Goal: Find specific page/section

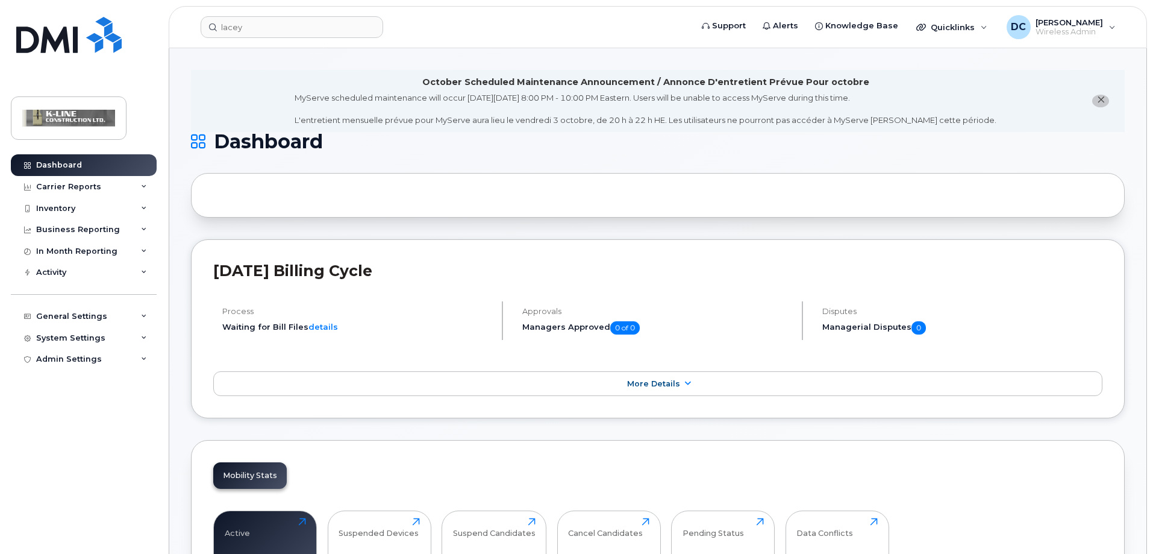
click at [78, 38] on img at bounding box center [68, 35] width 105 height 36
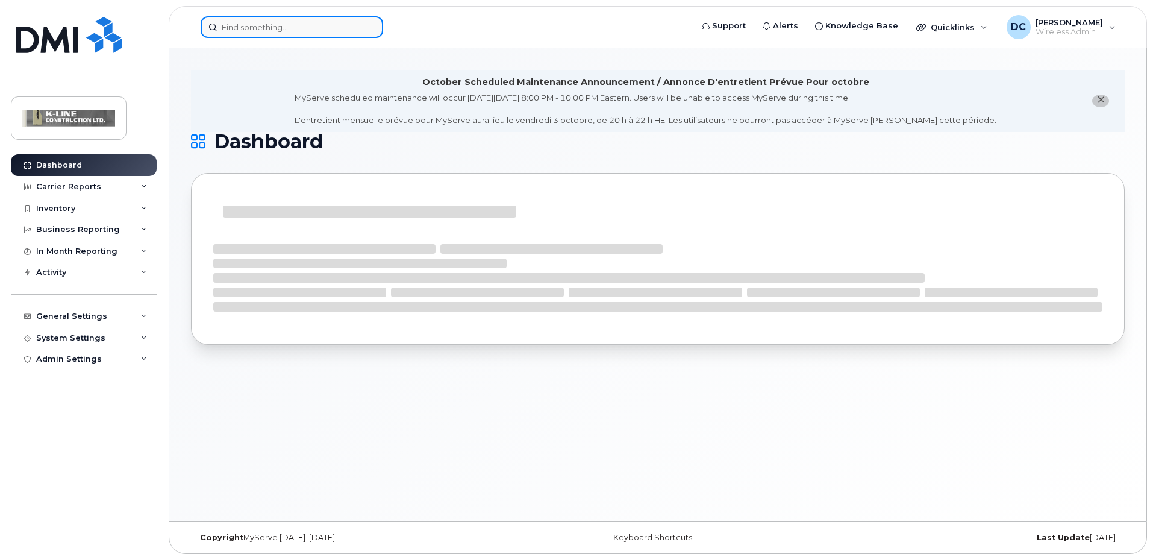
click at [240, 31] on input at bounding box center [292, 27] width 183 height 22
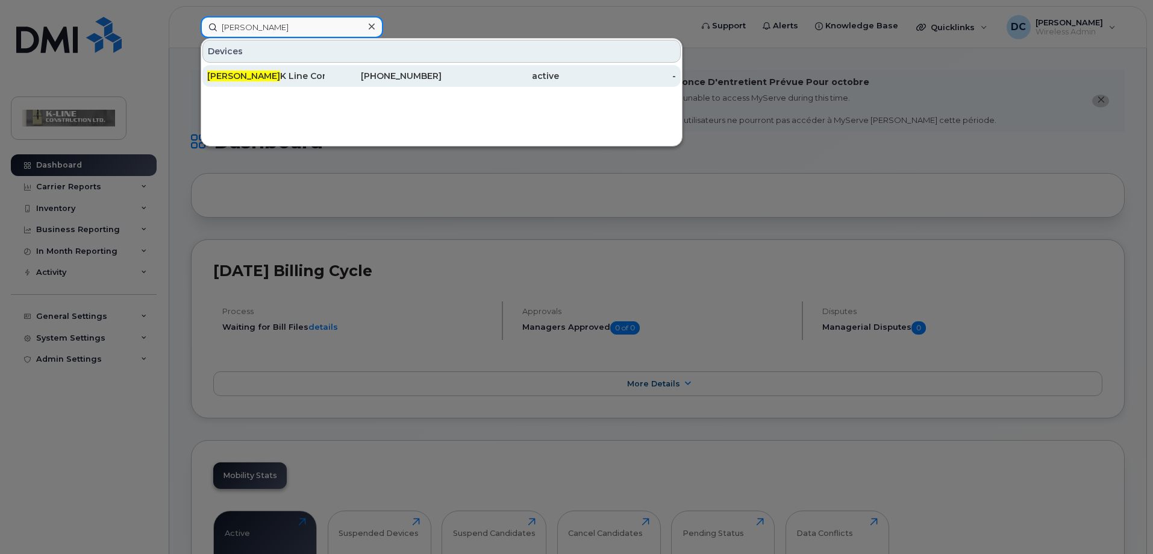
type input "tim clark"
click at [260, 75] on div "Tim Clark K Line Construction" at bounding box center [266, 76] width 118 height 12
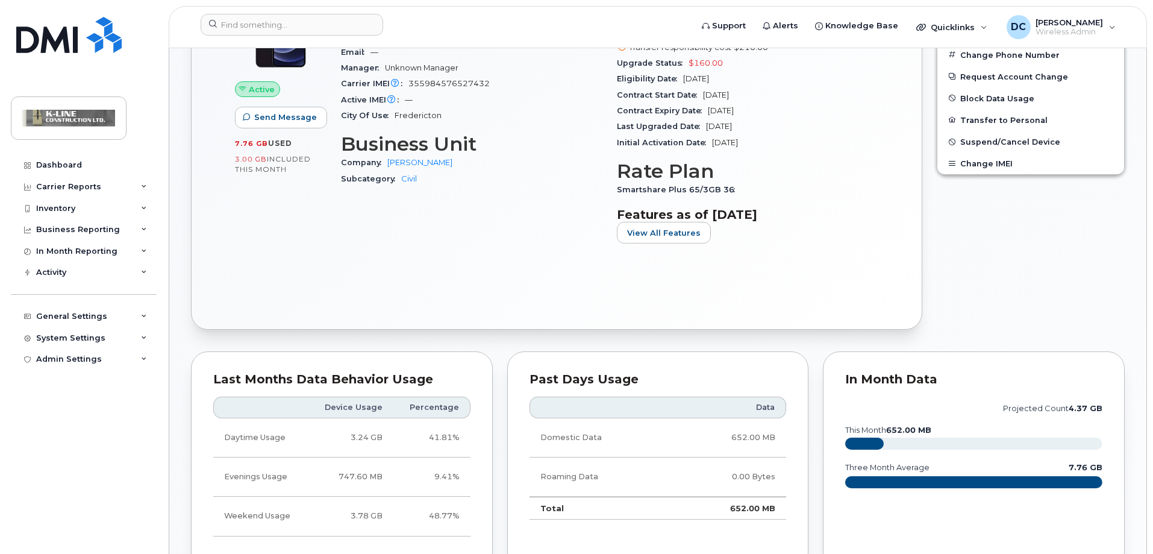
scroll to position [362, 0]
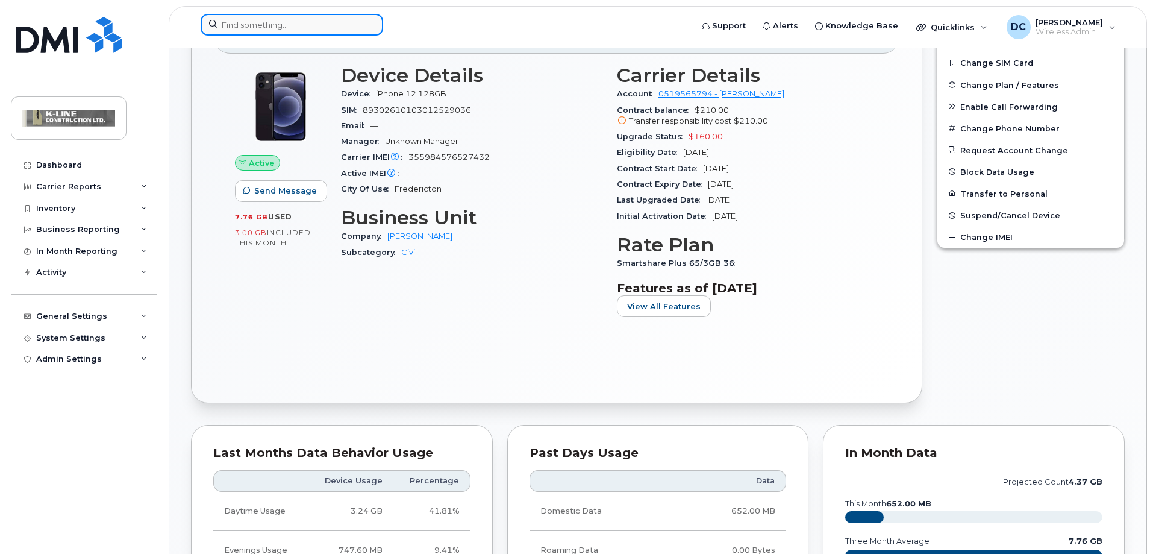
click at [273, 24] on input at bounding box center [292, 25] width 183 height 22
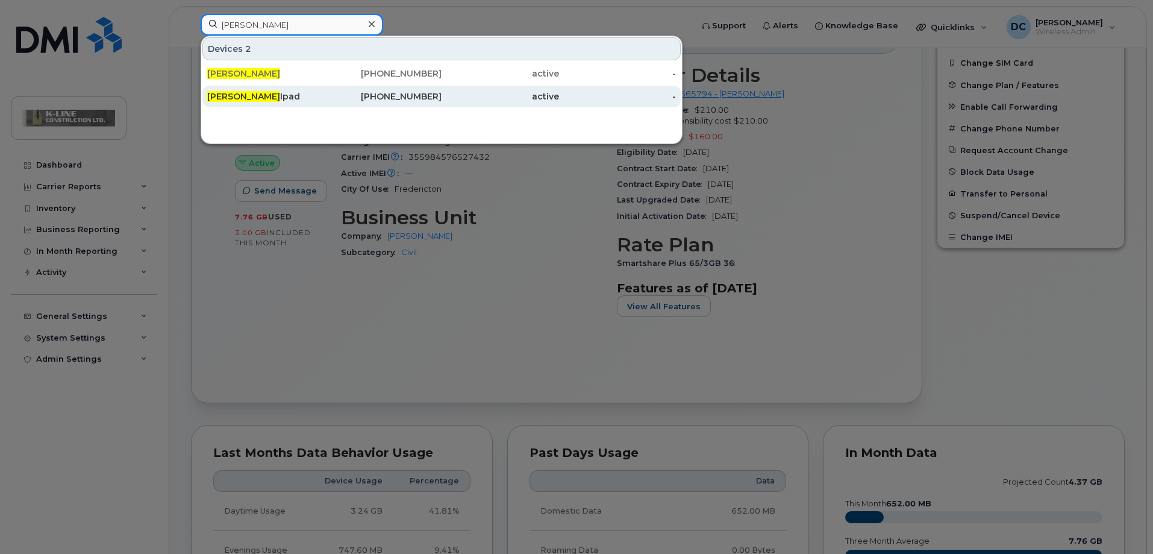
type input "[PERSON_NAME]"
click at [280, 102] on div "[PERSON_NAME] Ipad" at bounding box center [266, 96] width 118 height 12
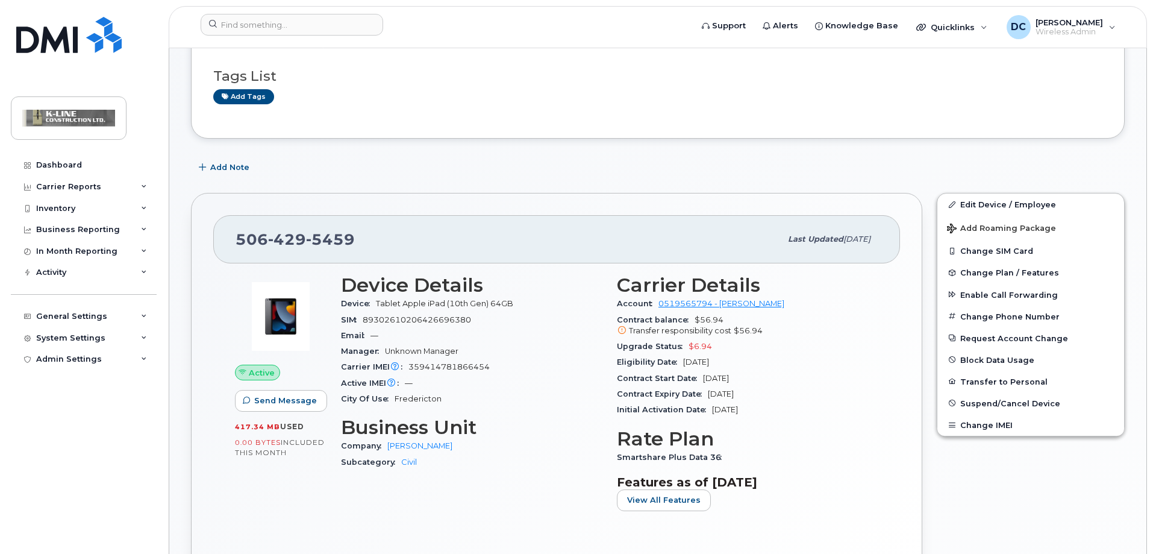
scroll to position [181, 0]
